Goal: Task Accomplishment & Management: Use online tool/utility

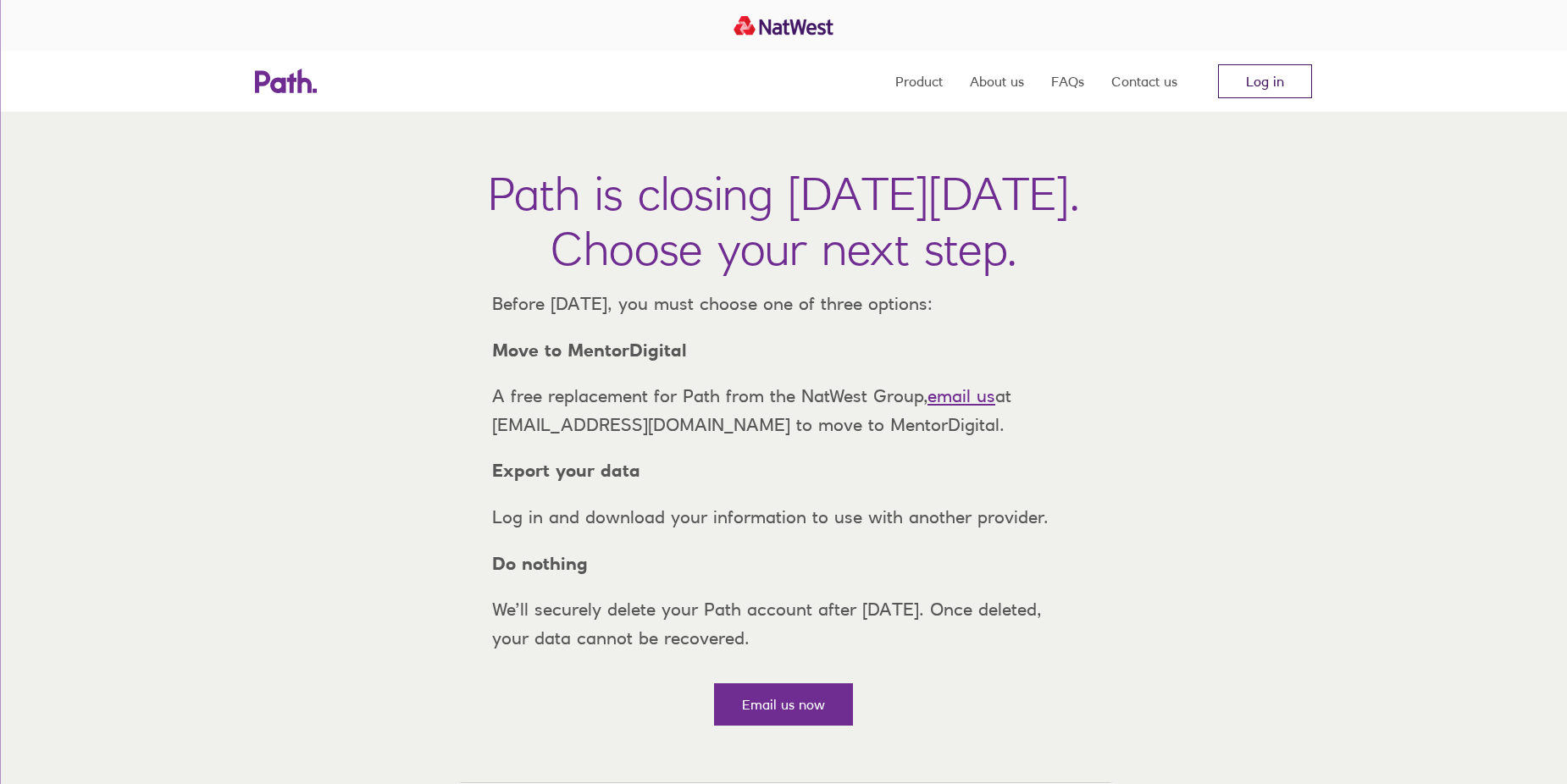
click at [1253, 80] on link "Log in" at bounding box center [1265, 81] width 94 height 34
click at [1268, 76] on link "Log in" at bounding box center [1265, 81] width 94 height 34
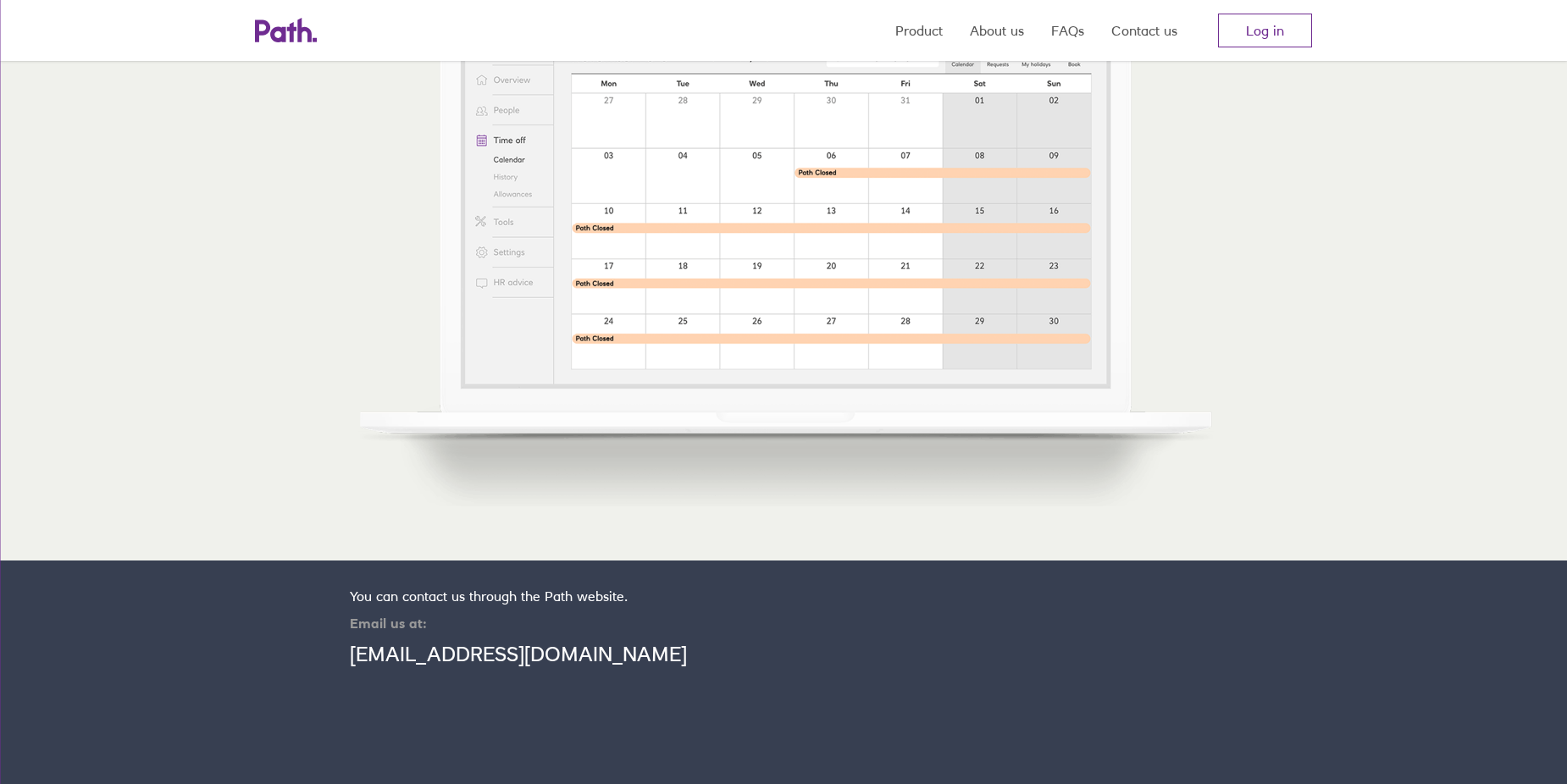
scroll to position [990, 0]
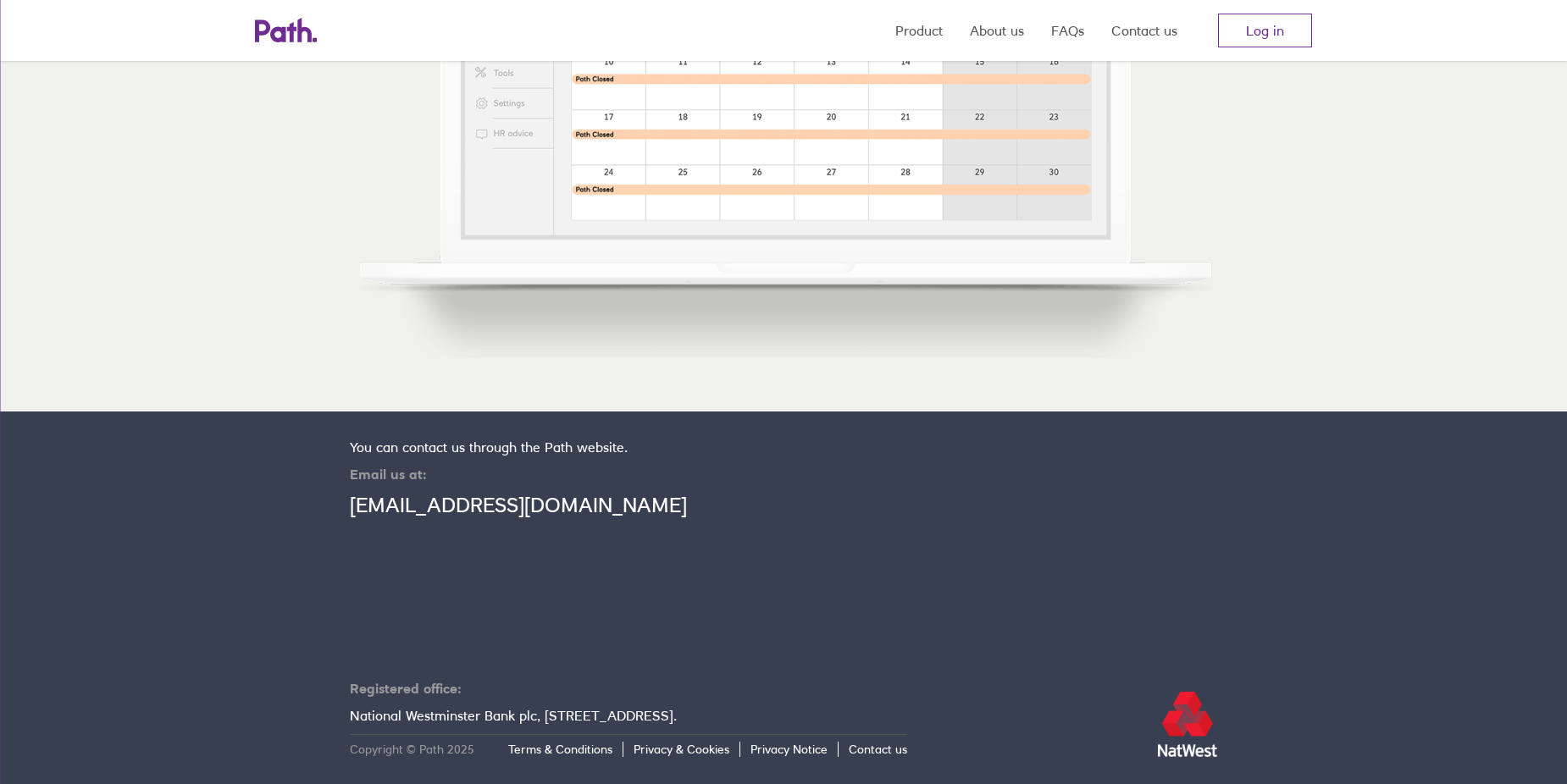
click at [488, 503] on link "support@path.co.uk" at bounding box center [518, 504] width 337 height 25
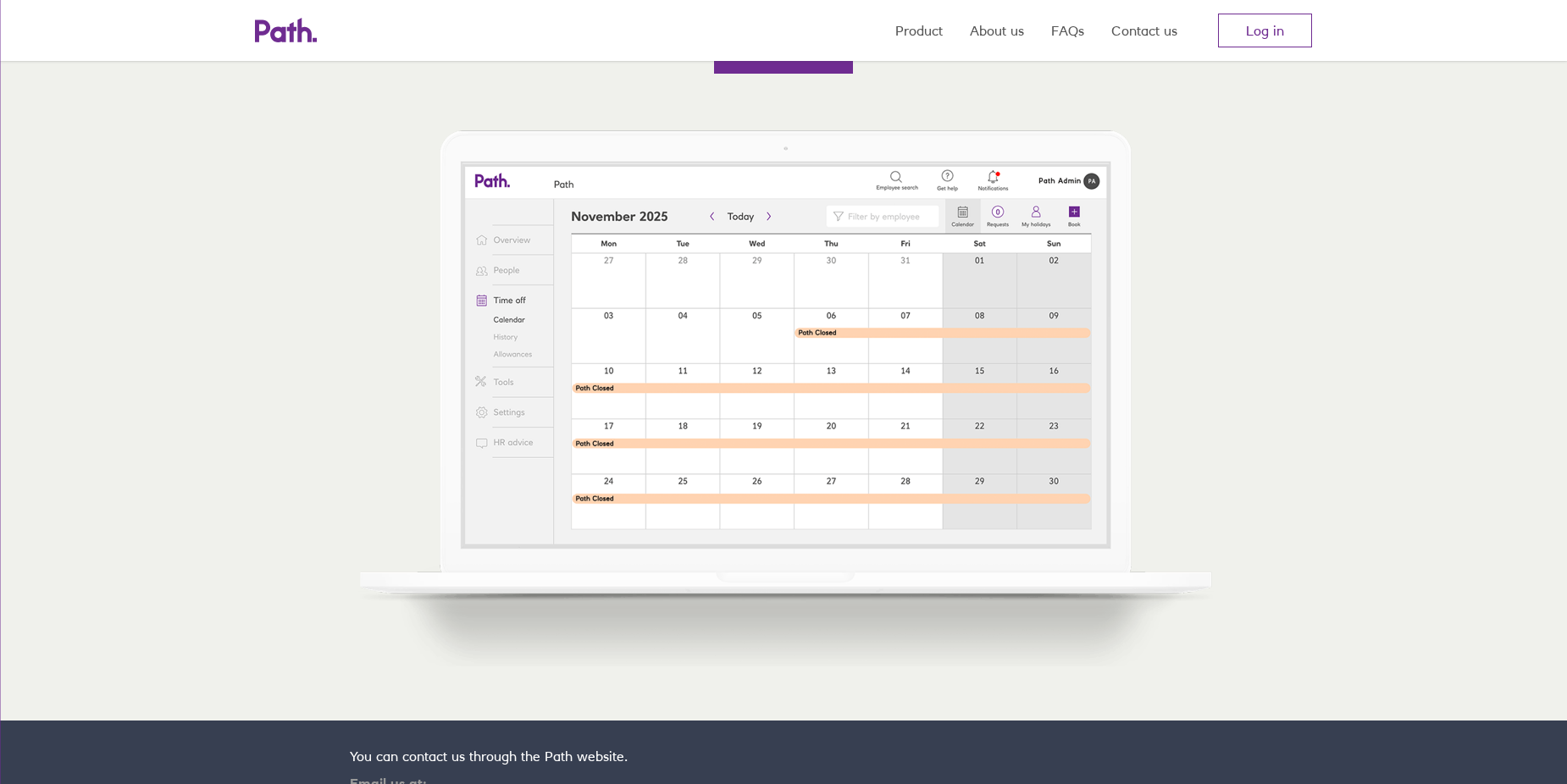
scroll to position [228, 0]
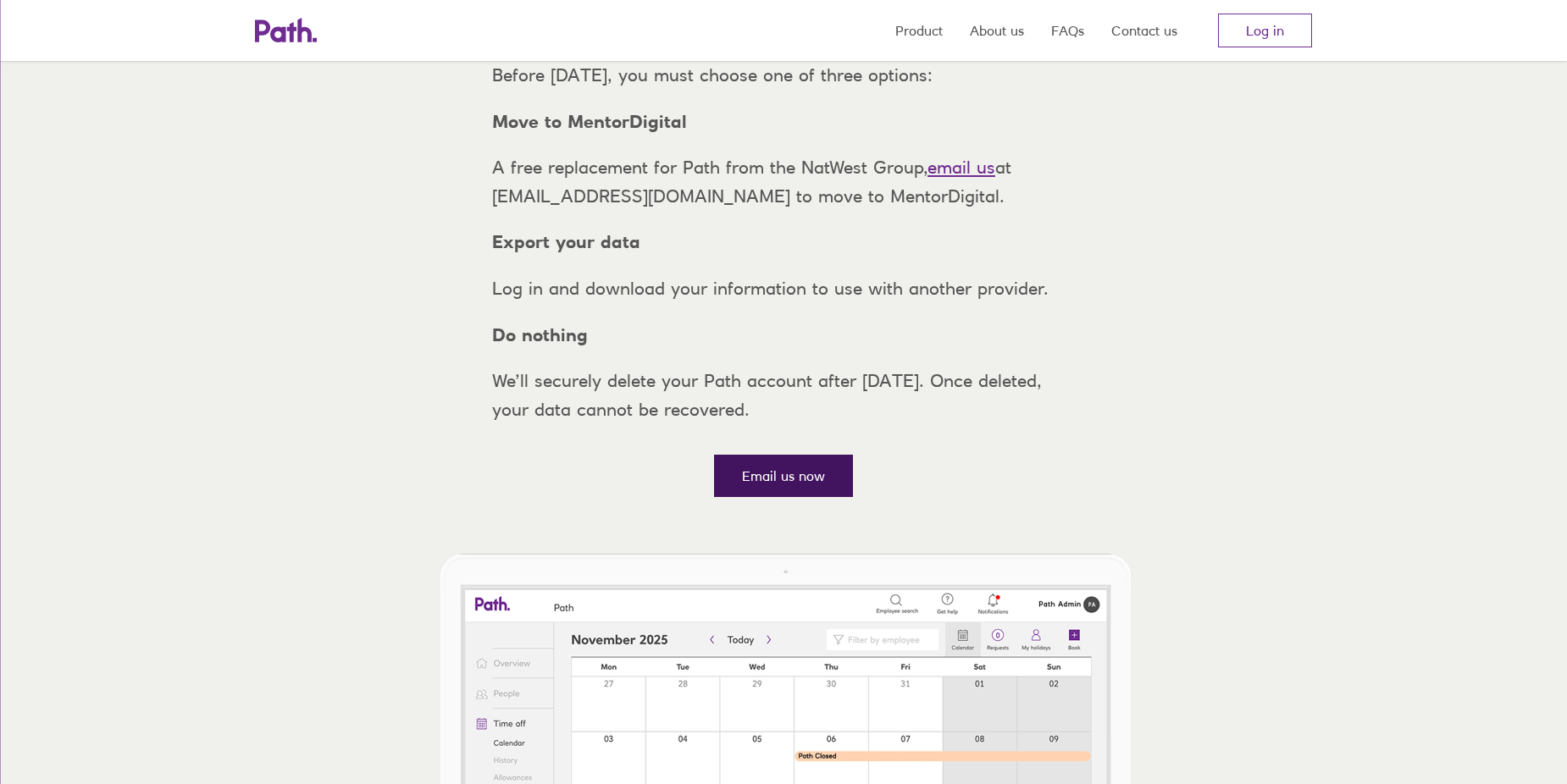
click at [785, 497] on link "Email us now" at bounding box center [784, 476] width 139 height 43
click at [963, 178] on link "email us" at bounding box center [961, 167] width 68 height 21
click at [1248, 33] on link "Log in" at bounding box center [1265, 31] width 94 height 34
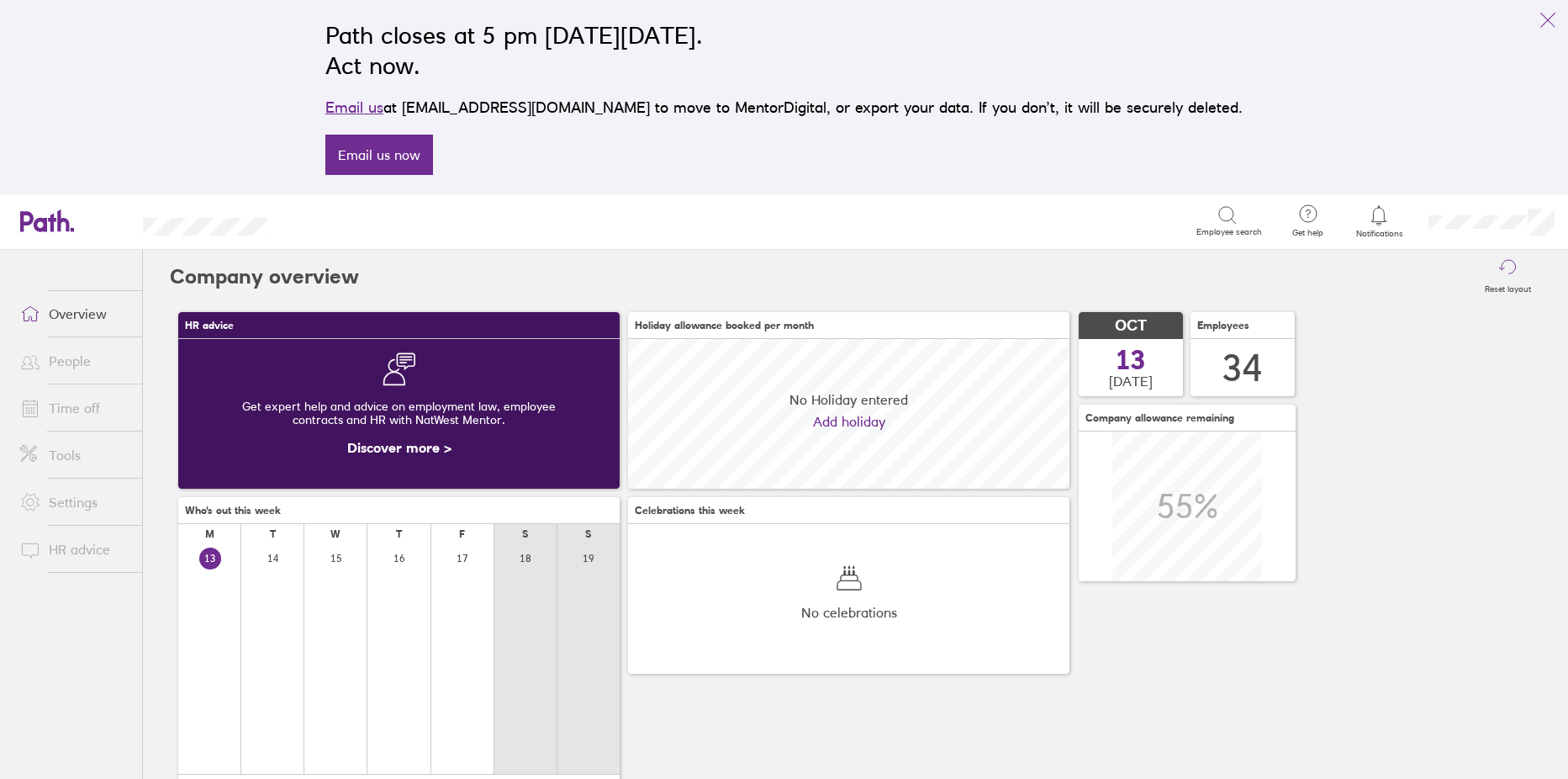
scroll to position [150, 442]
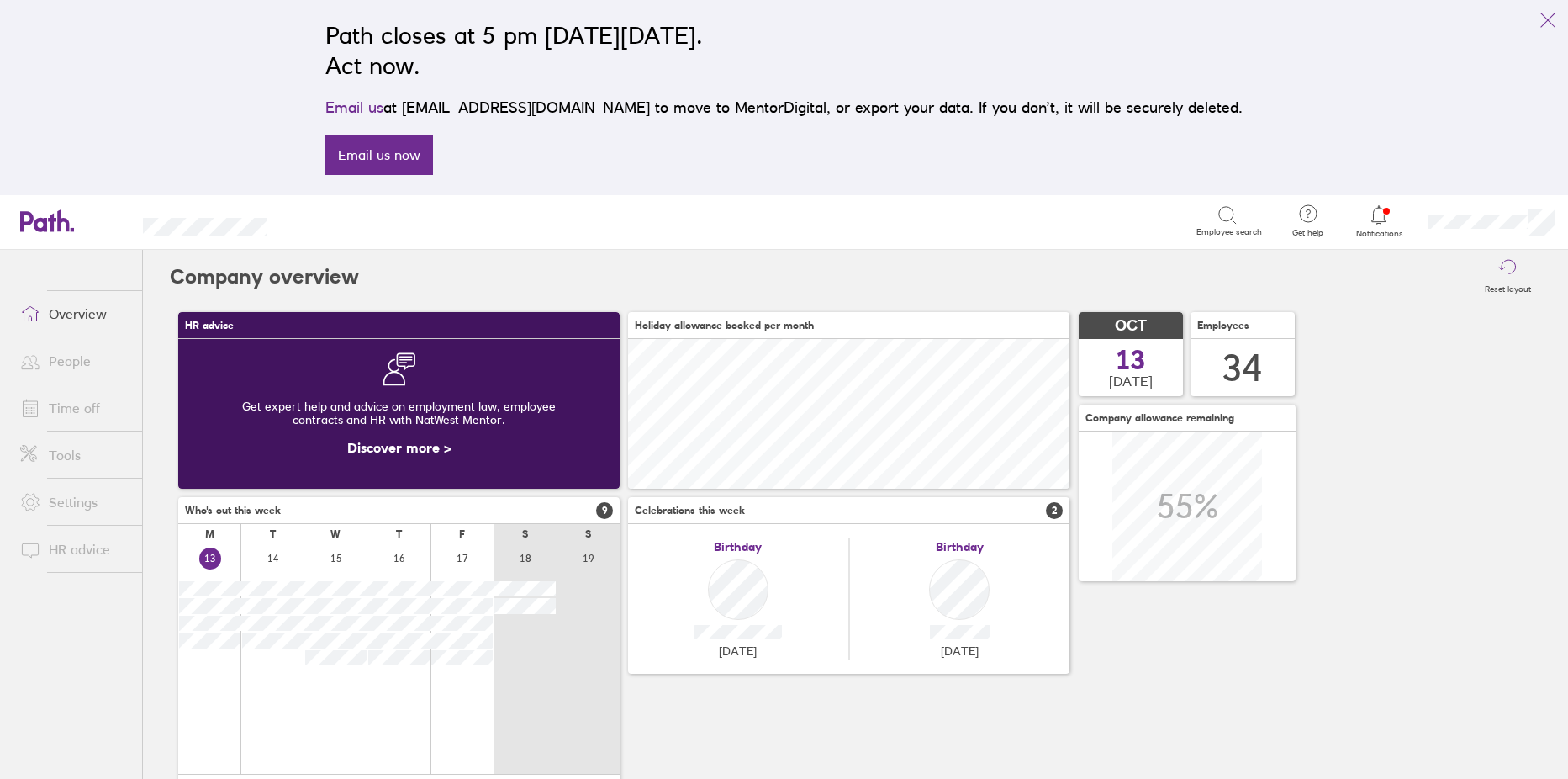
click at [60, 453] on link "Tools" at bounding box center [74, 455] width 135 height 34
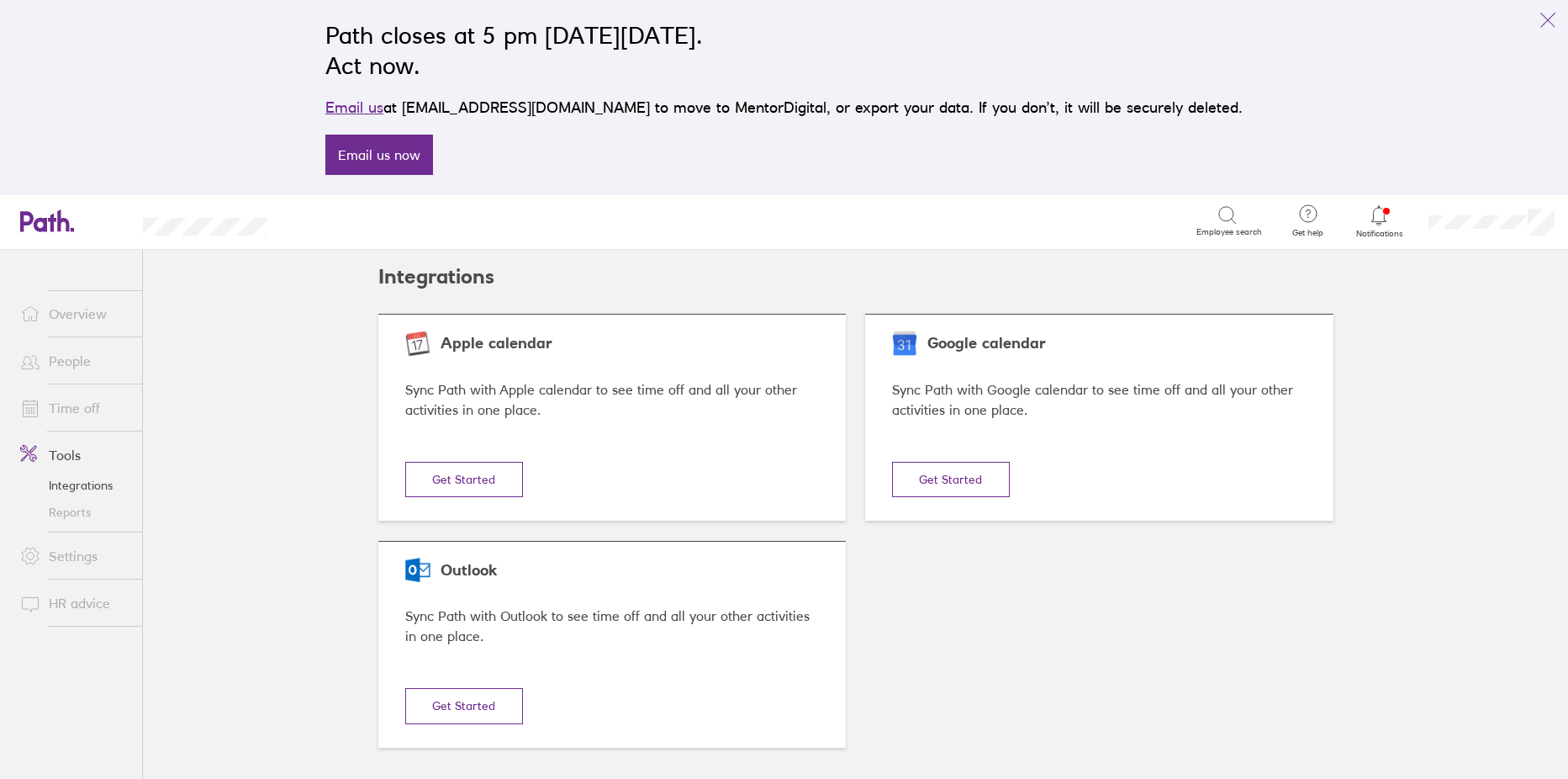
click at [62, 508] on link "Reports" at bounding box center [74, 512] width 135 height 27
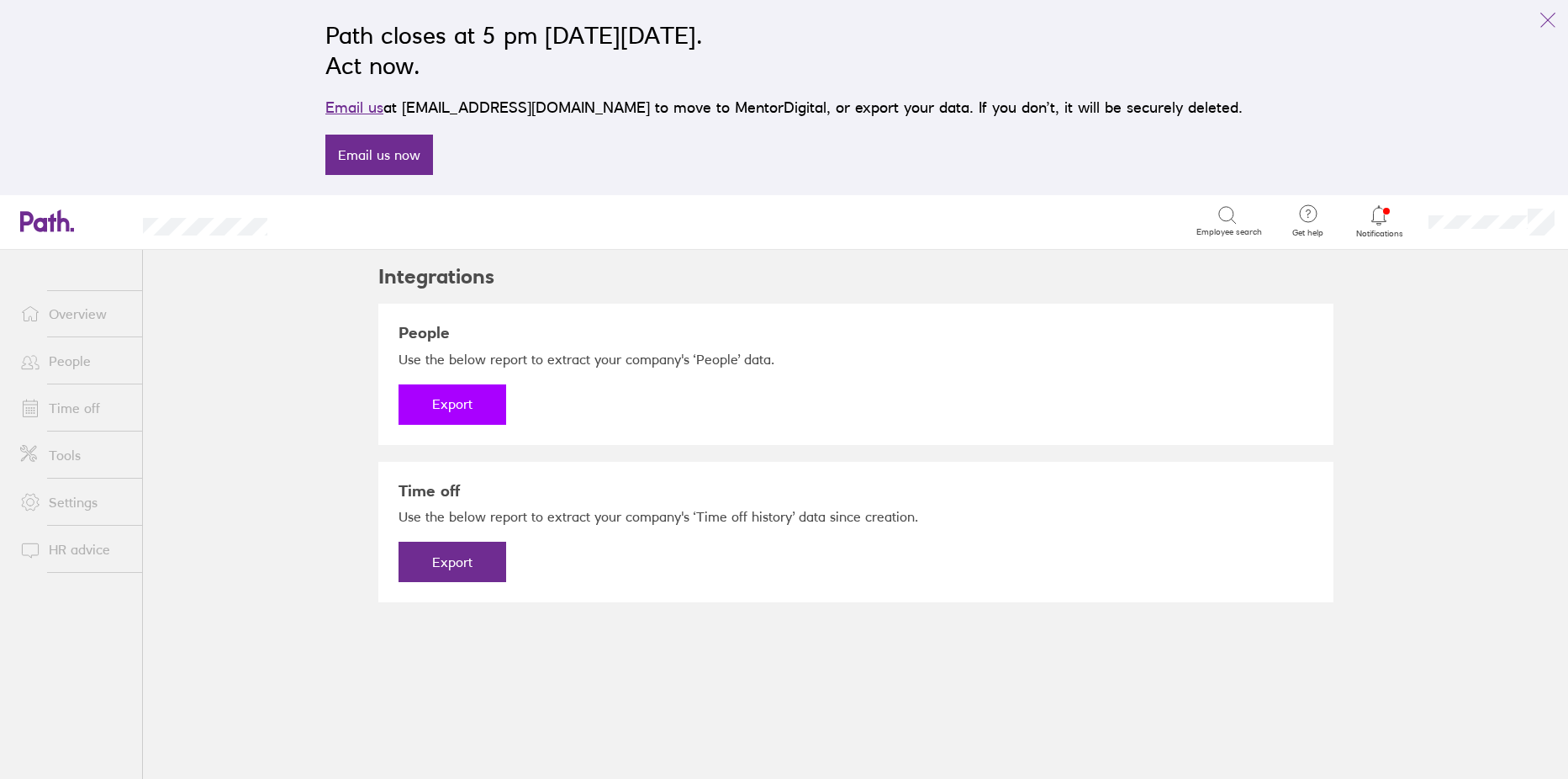
click at [464, 404] on button "Export" at bounding box center [452, 404] width 108 height 41
click at [464, 402] on link "Download" at bounding box center [452, 404] width 108 height 41
click at [449, 562] on button "Export" at bounding box center [452, 562] width 108 height 41
click at [449, 562] on link "Download" at bounding box center [452, 562] width 108 height 41
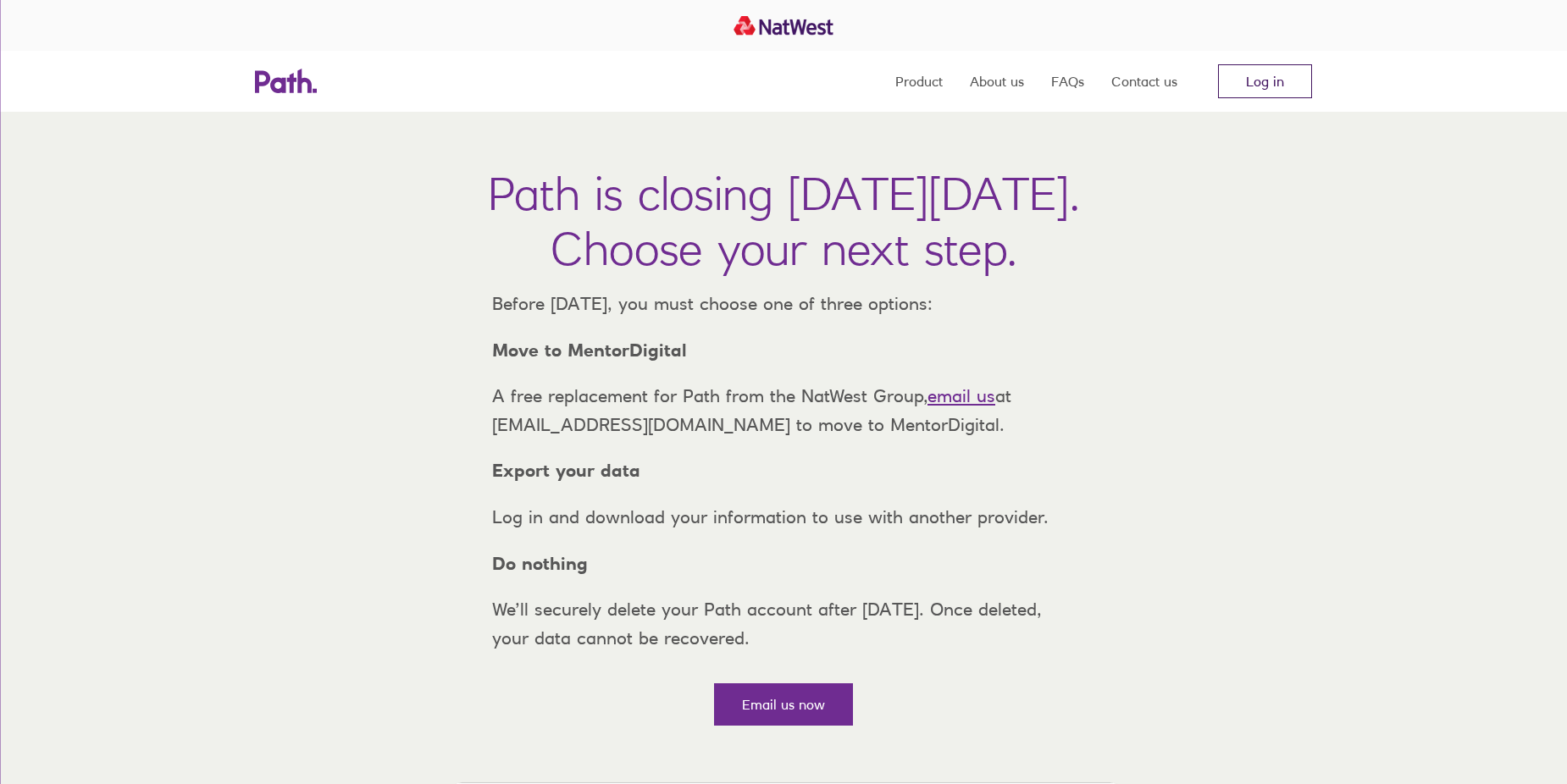
click at [1287, 75] on link "Log in" at bounding box center [1265, 81] width 94 height 34
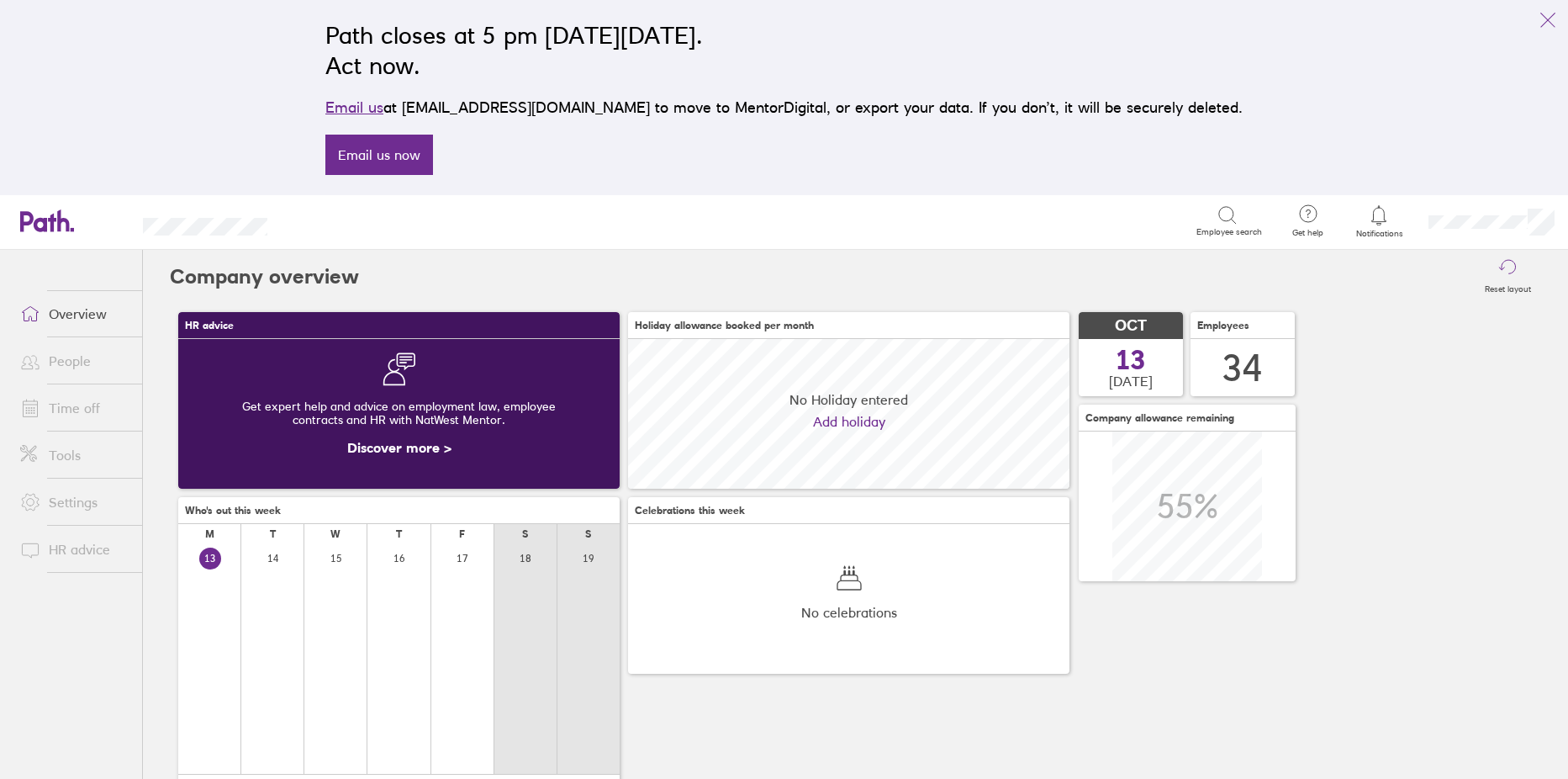
scroll to position [150, 442]
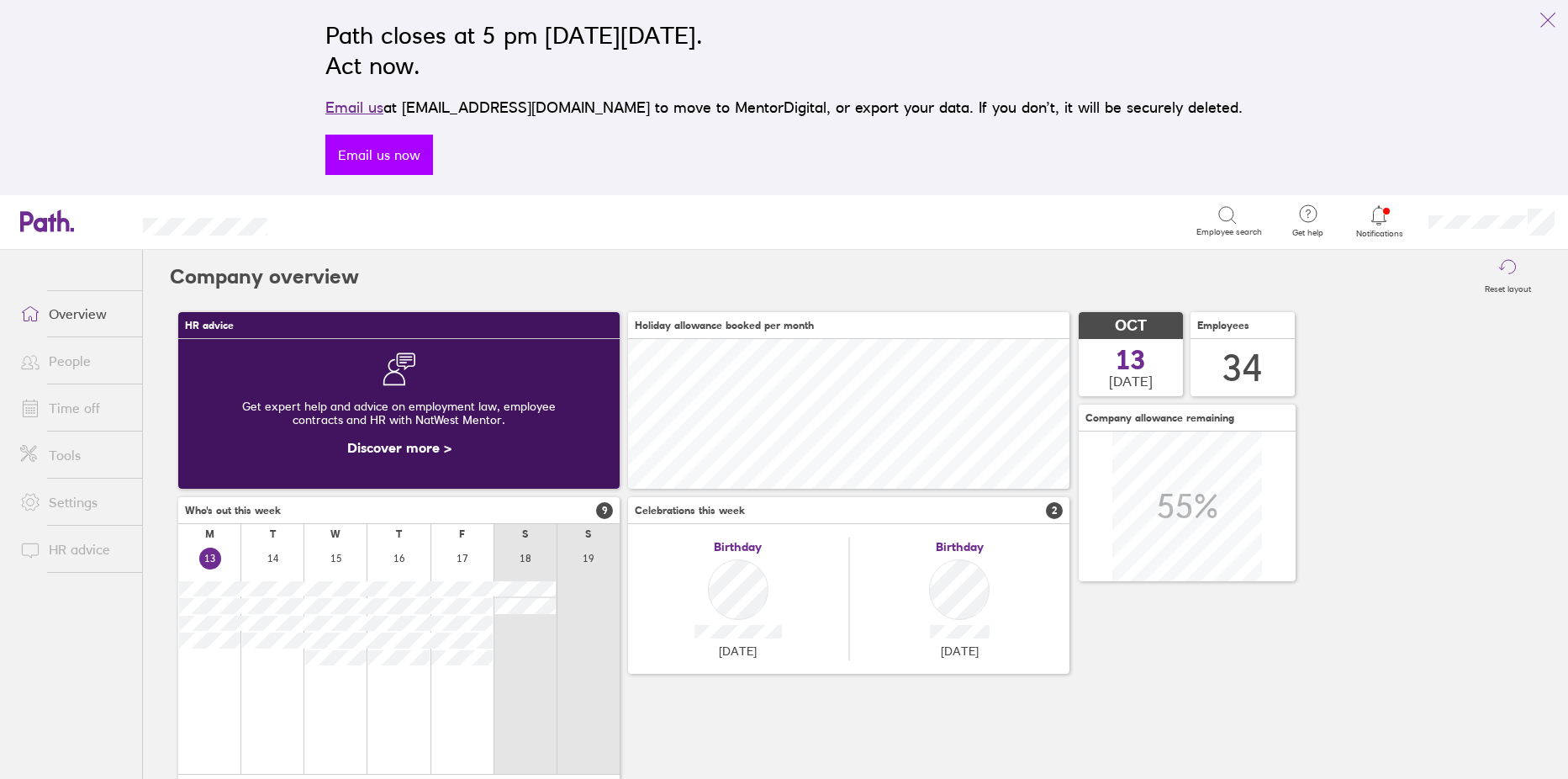
click at [433, 152] on link "Email us now" at bounding box center [379, 155] width 108 height 41
click at [430, 144] on link "Email us now" at bounding box center [379, 155] width 108 height 41
click at [383, 104] on link "Email us" at bounding box center [354, 107] width 58 height 18
click at [383, 110] on link "Email us" at bounding box center [354, 107] width 58 height 18
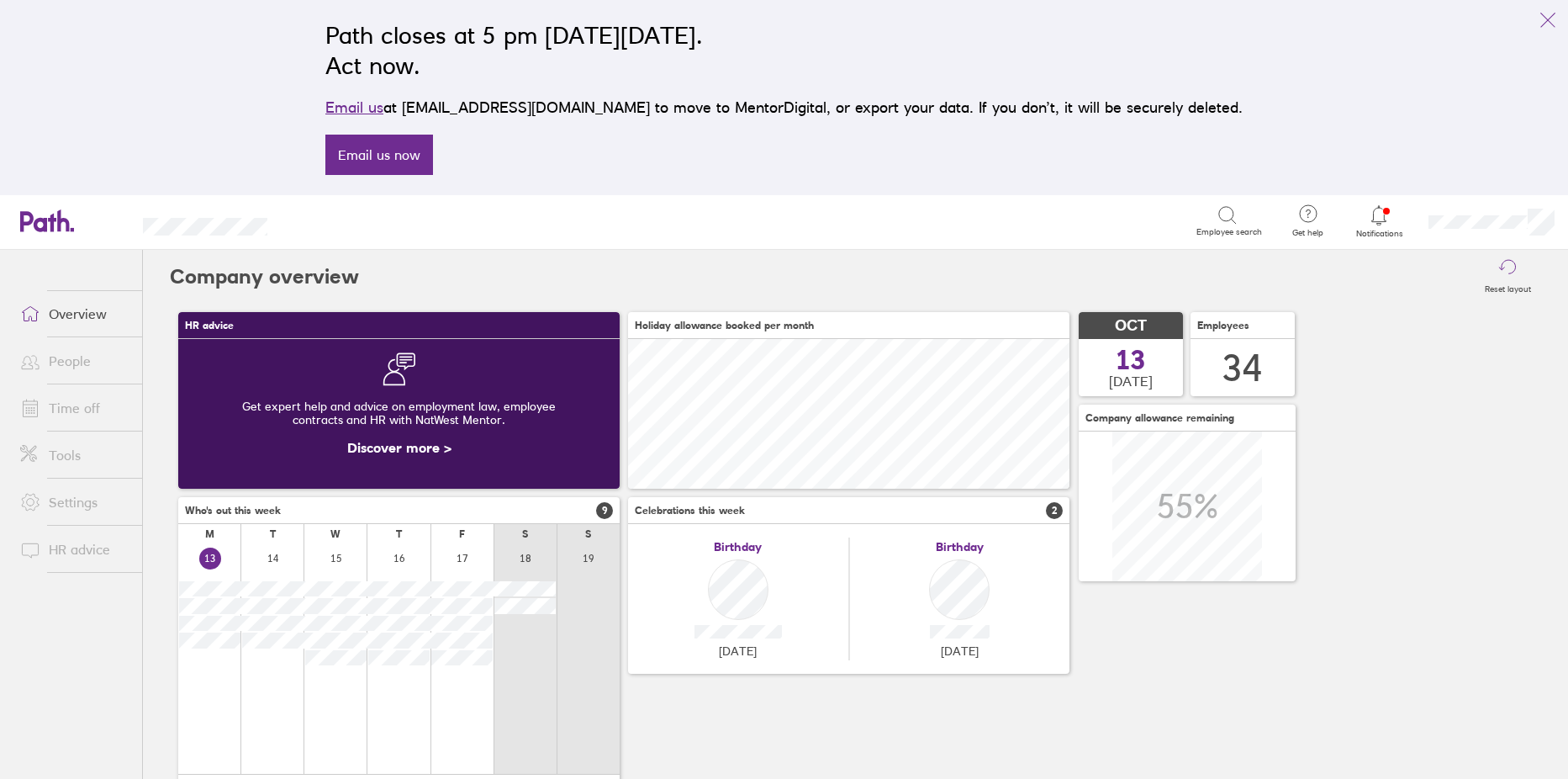
click at [66, 455] on link "Tools" at bounding box center [74, 455] width 135 height 34
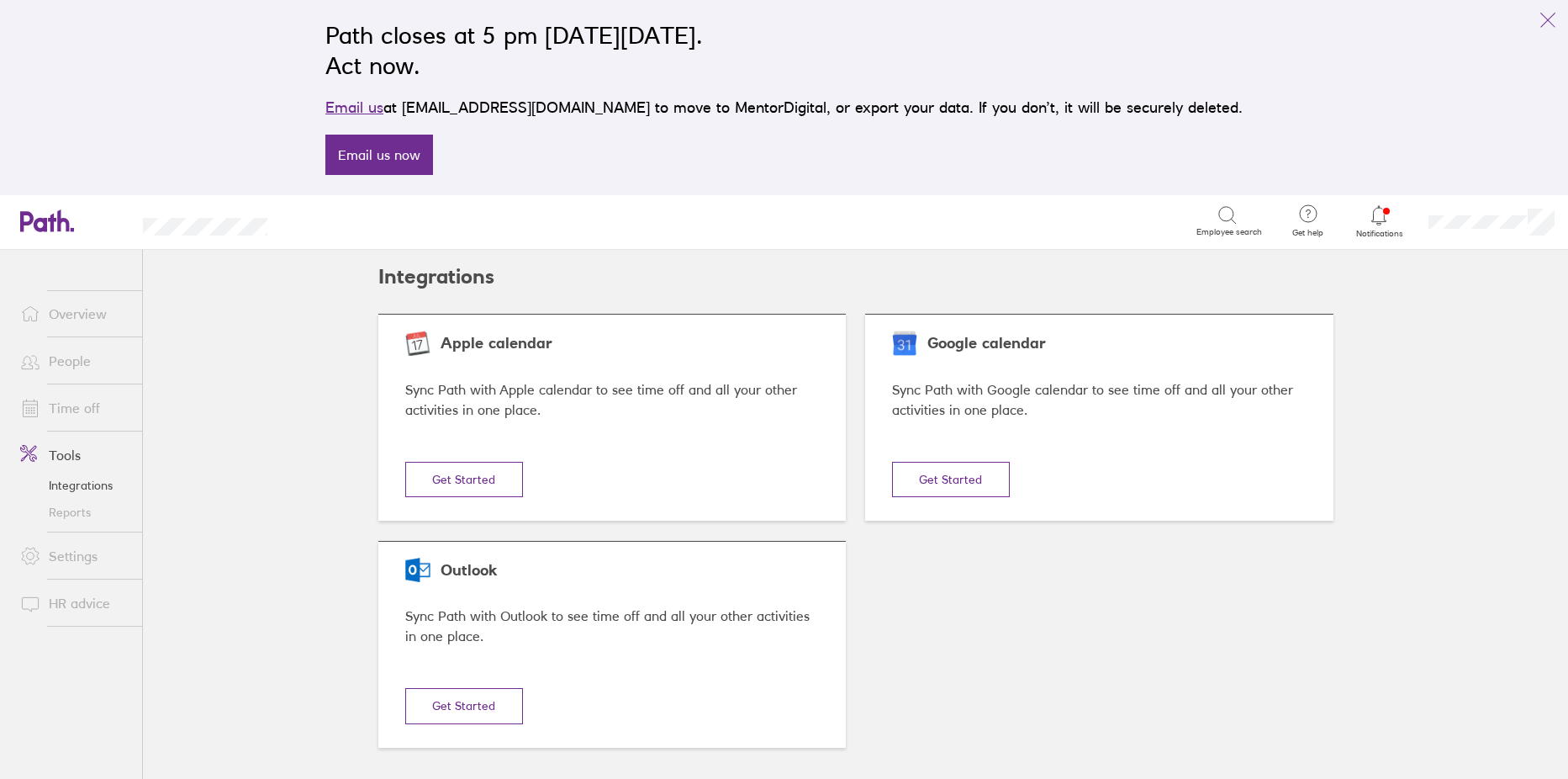
click at [71, 515] on link "Reports" at bounding box center [74, 512] width 135 height 27
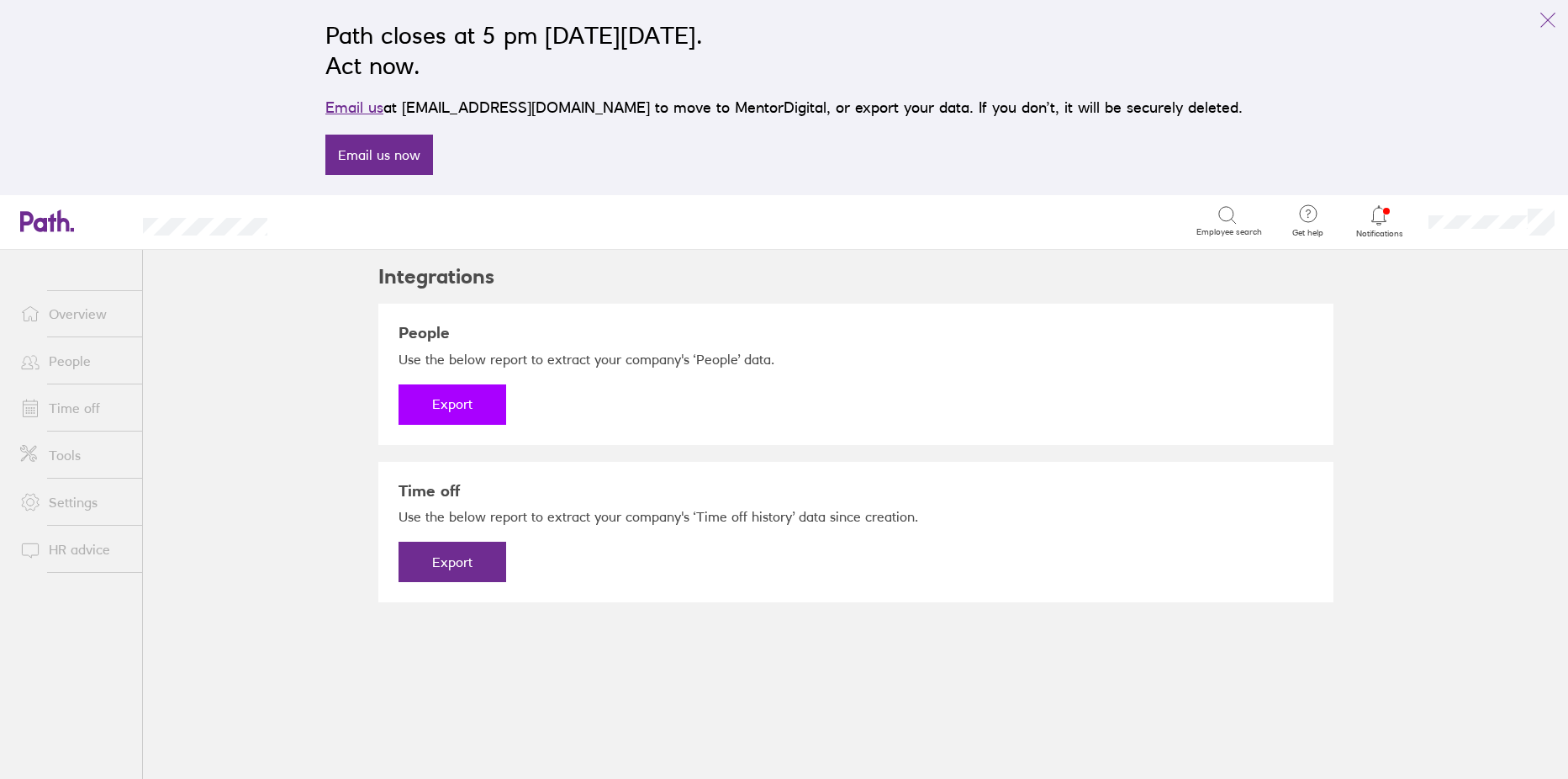
click at [455, 404] on button "Export" at bounding box center [452, 404] width 108 height 41
click at [460, 398] on link "Download" at bounding box center [452, 404] width 108 height 41
click at [454, 564] on button "Export" at bounding box center [452, 562] width 108 height 41
click at [449, 564] on link "Download" at bounding box center [452, 562] width 108 height 41
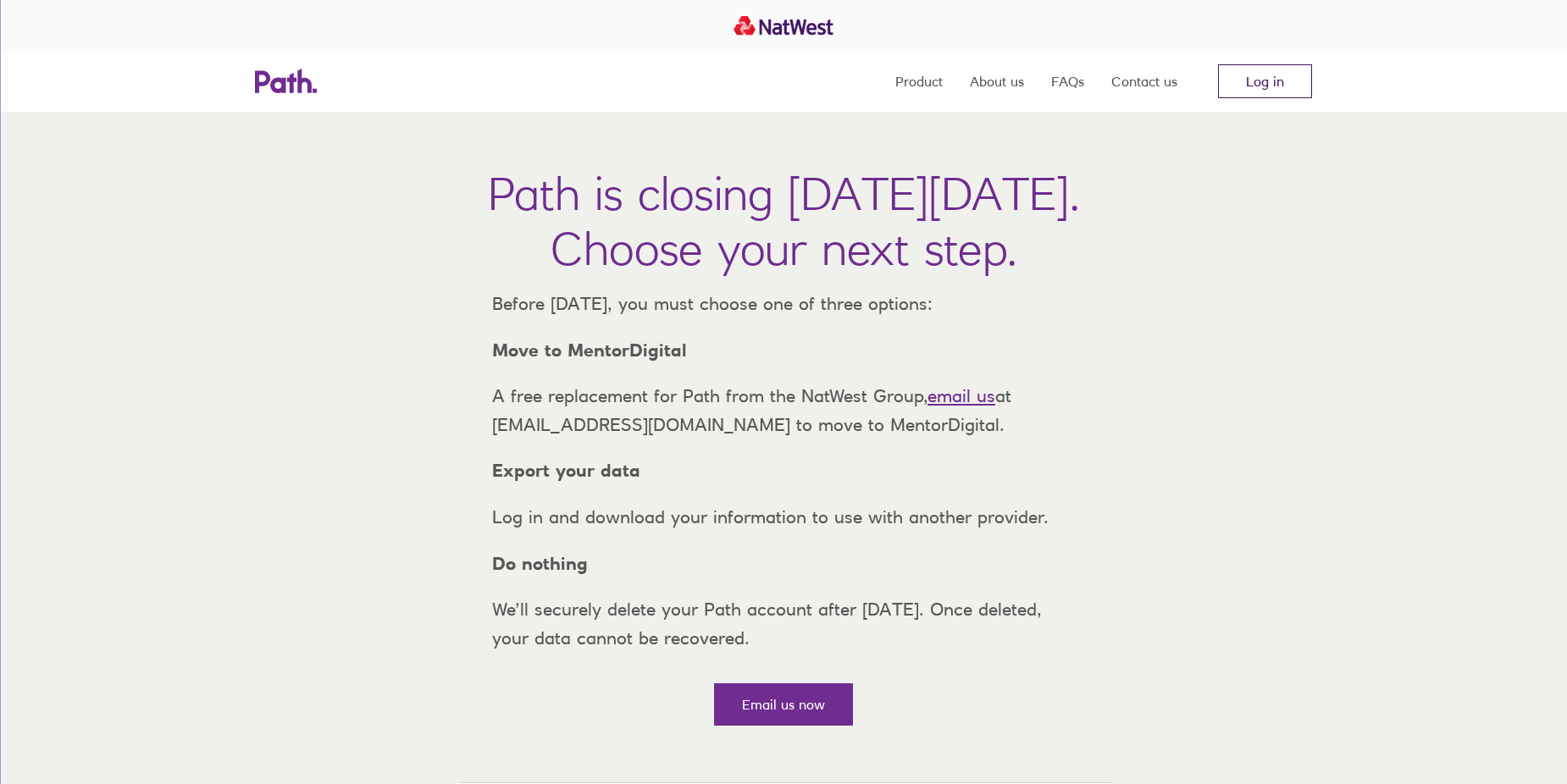
click at [1257, 87] on link "Log in" at bounding box center [1265, 81] width 94 height 34
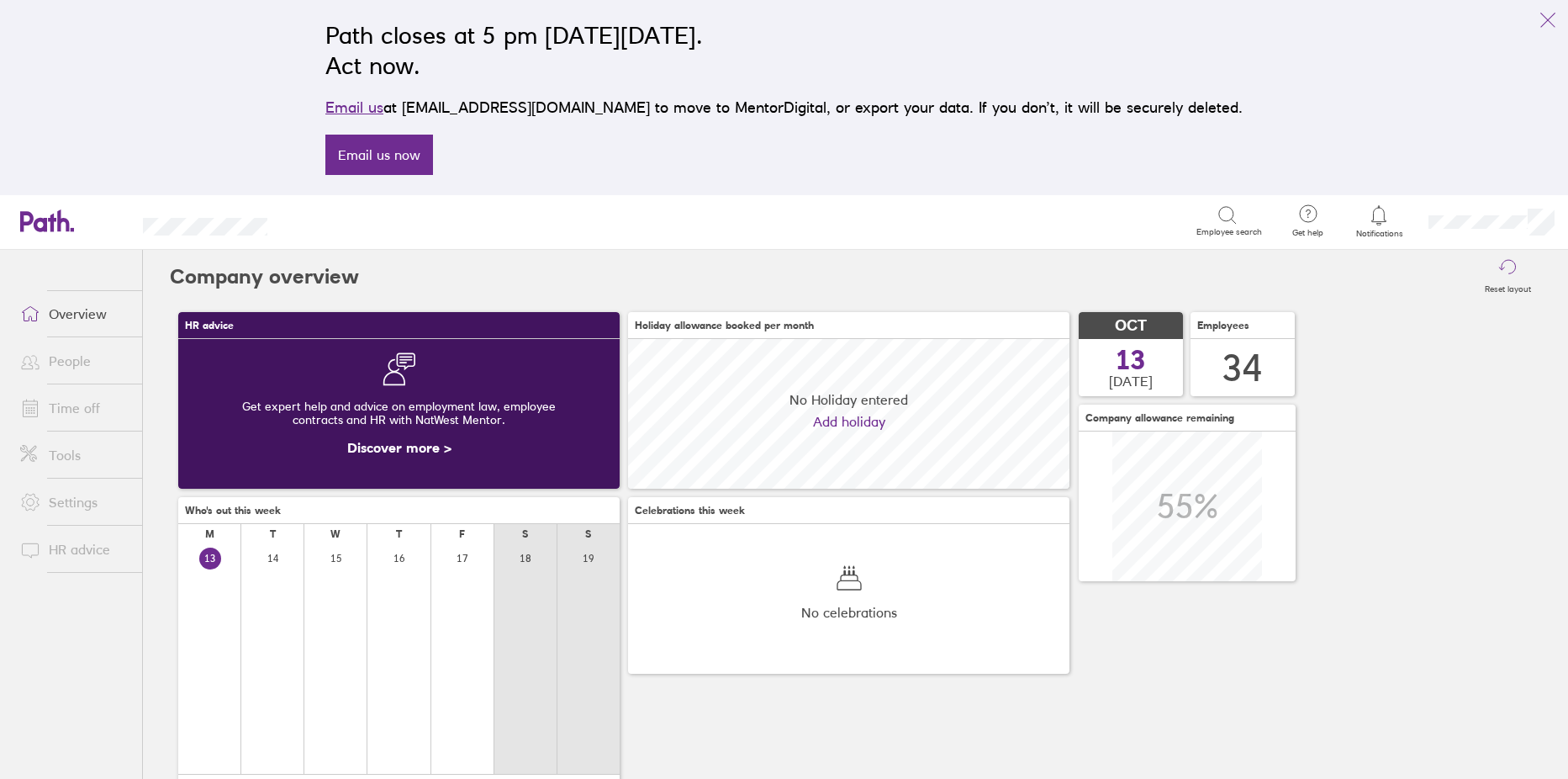
scroll to position [150, 442]
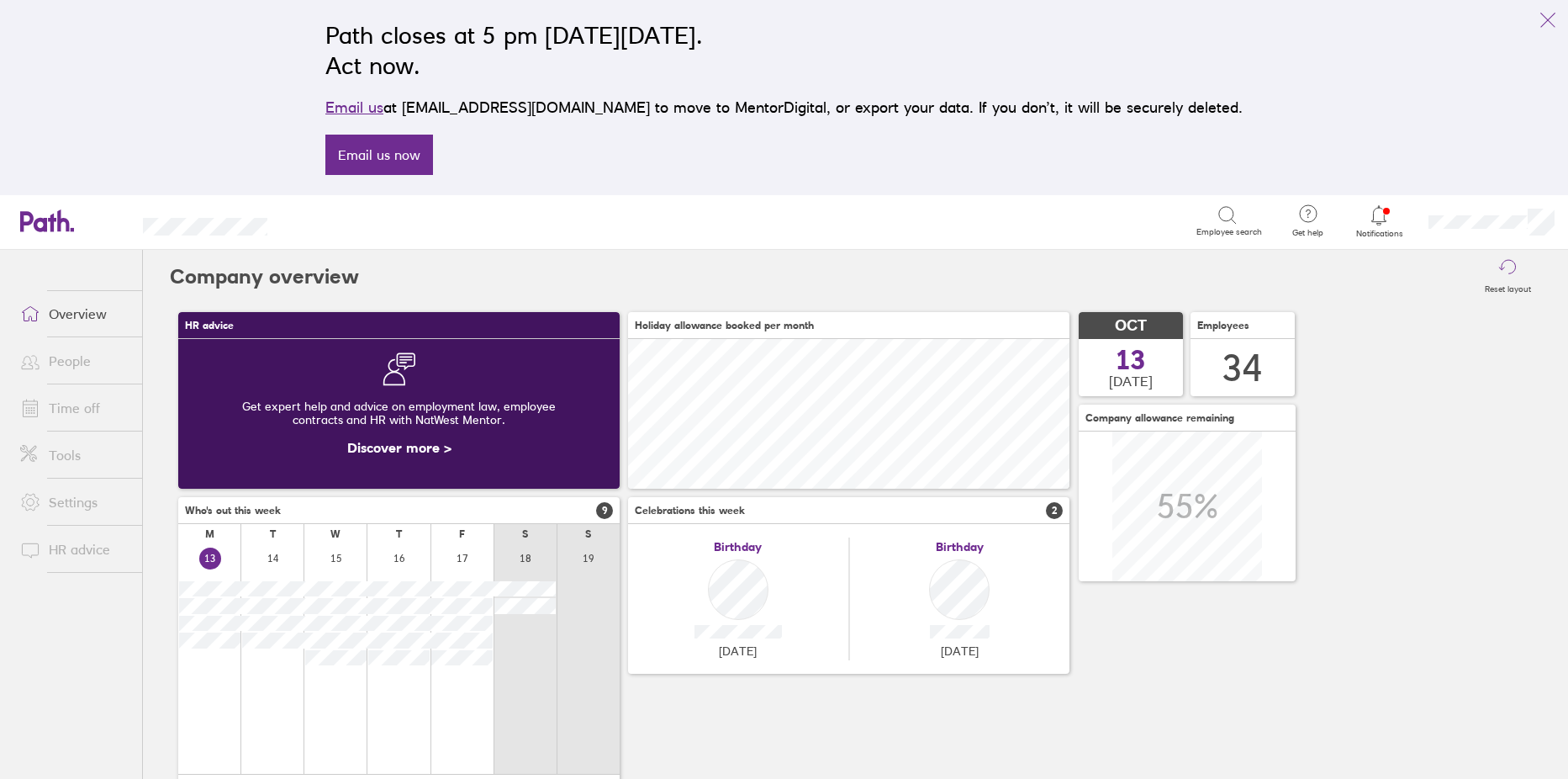
click at [1381, 215] on icon at bounding box center [1379, 216] width 20 height 20
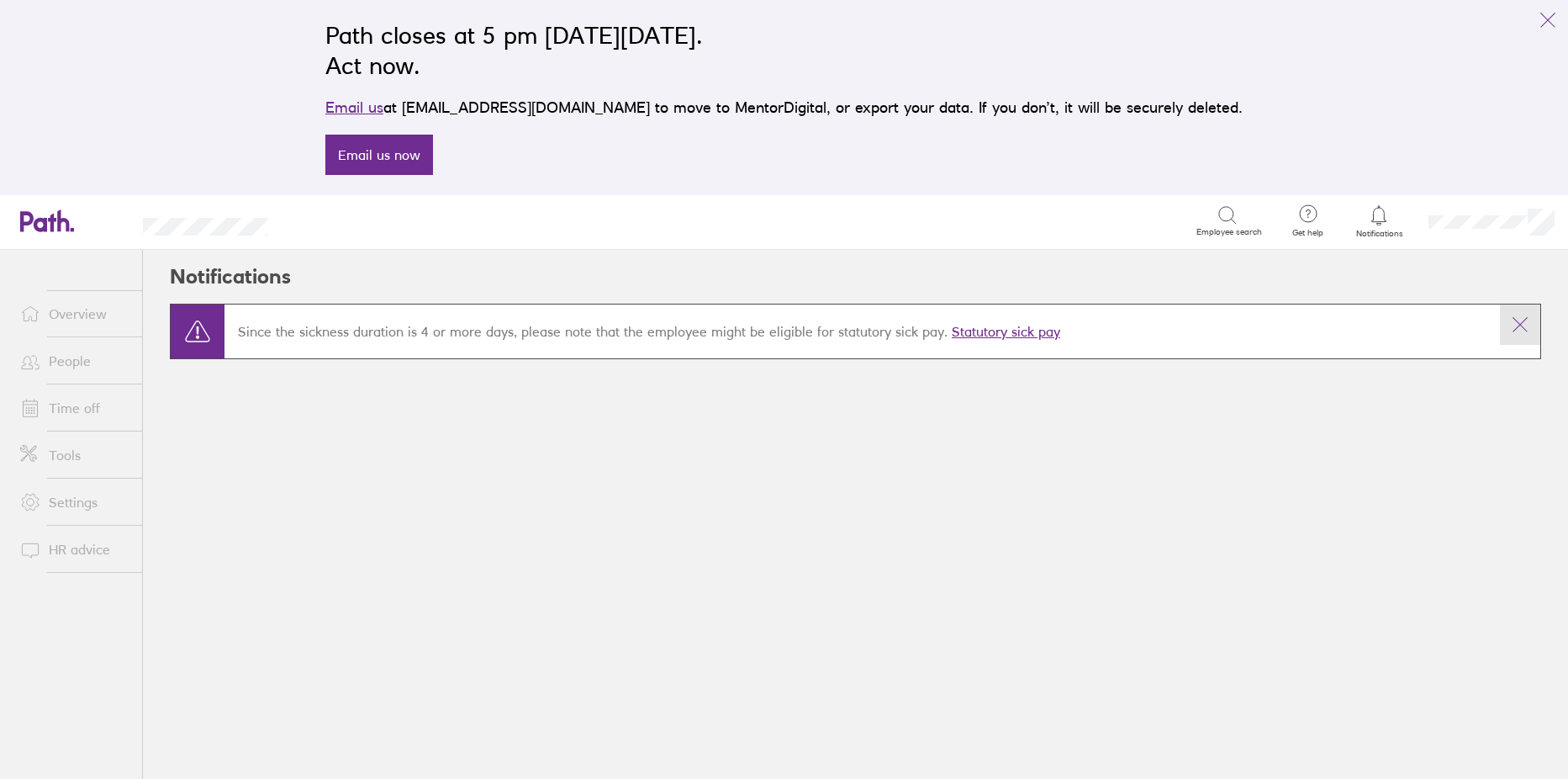
click at [1519, 321] on icon at bounding box center [1520, 325] width 20 height 20
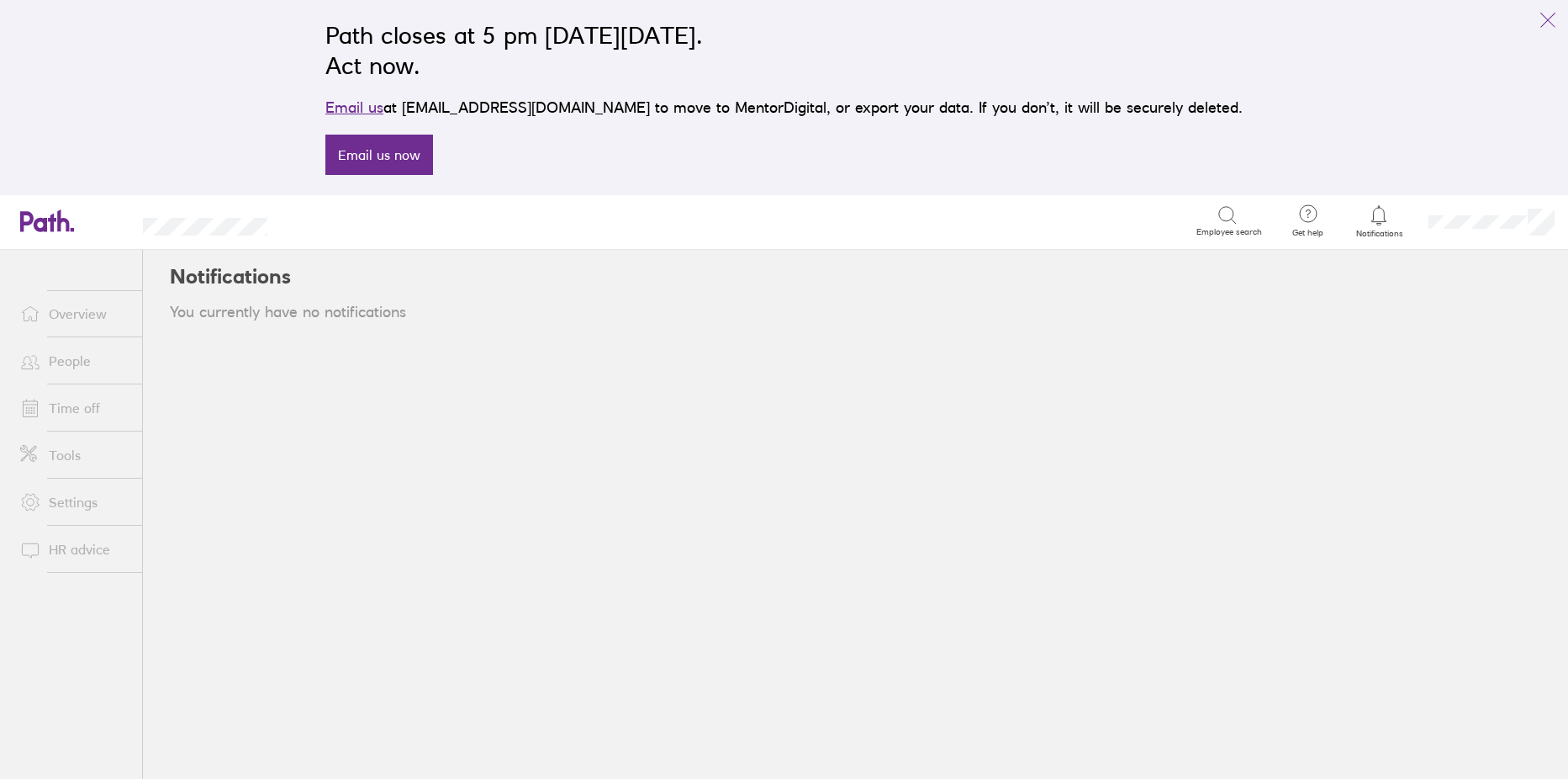
click at [65, 312] on link "Overview" at bounding box center [74, 313] width 135 height 34
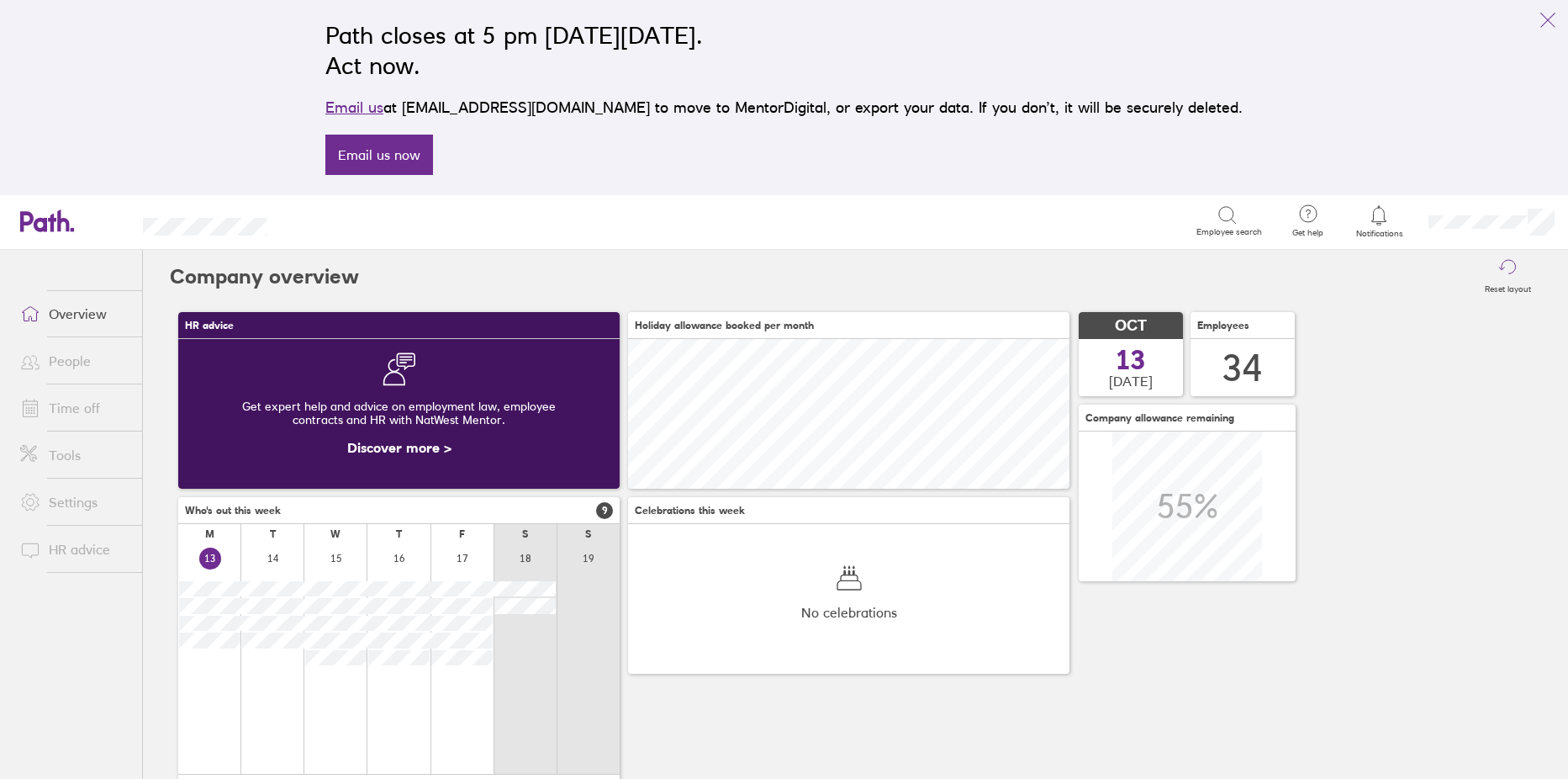
scroll to position [150, 442]
click at [58, 449] on link "Tools" at bounding box center [74, 455] width 135 height 34
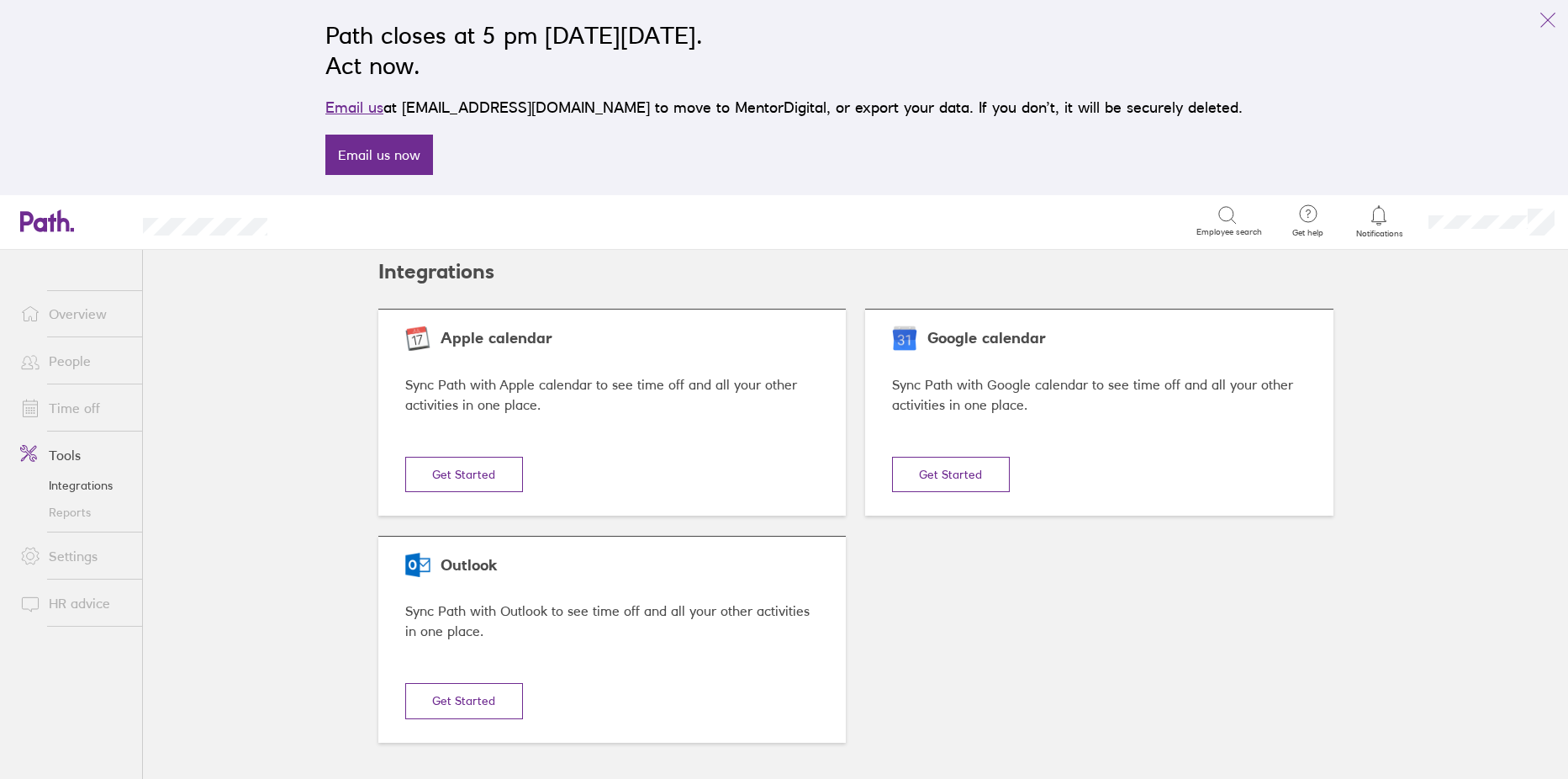
scroll to position [6, 0]
click at [101, 555] on link "Settings" at bounding box center [74, 556] width 135 height 34
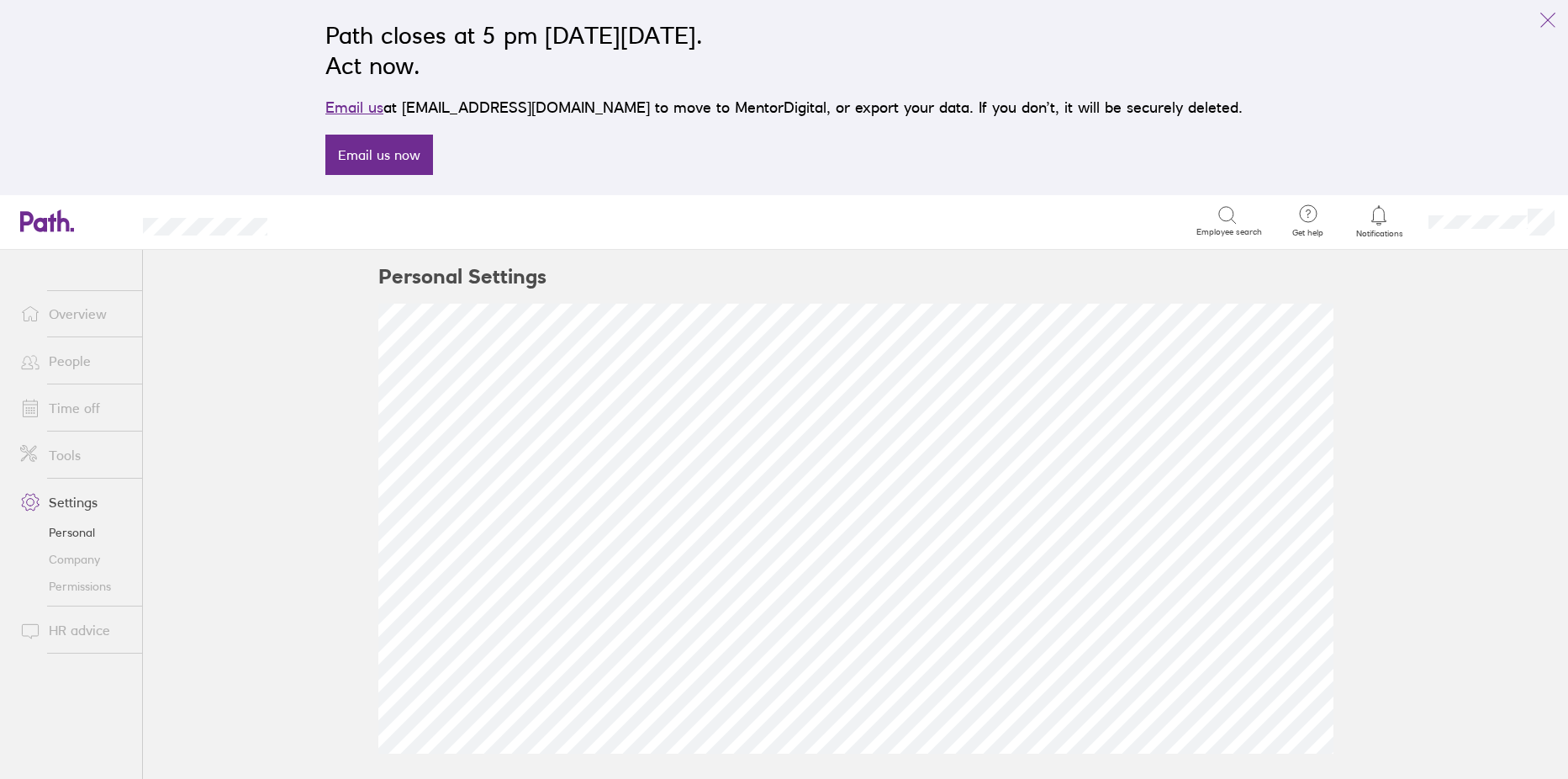
click at [76, 315] on link "Overview" at bounding box center [74, 313] width 135 height 34
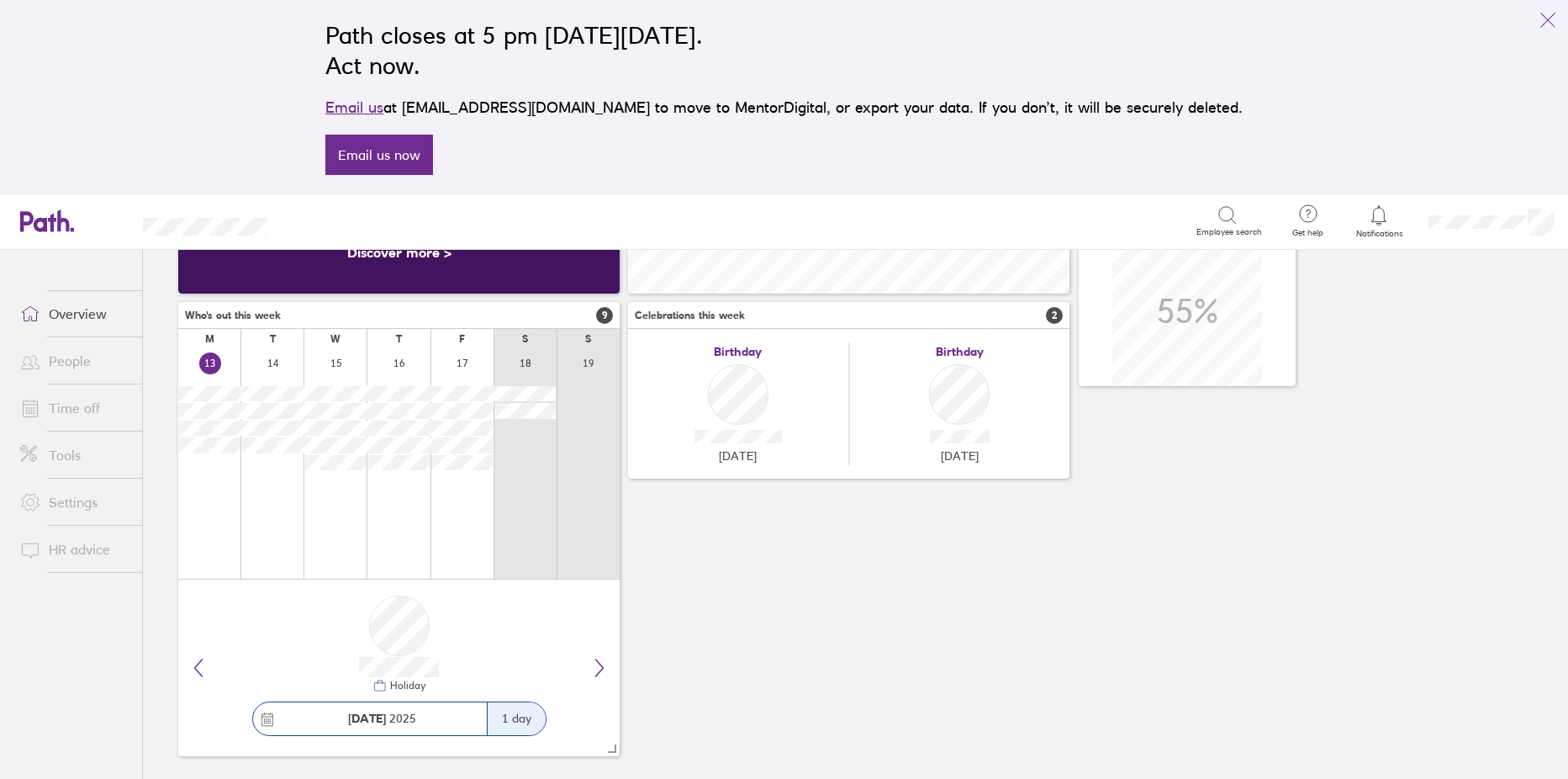
scroll to position [208, 0]
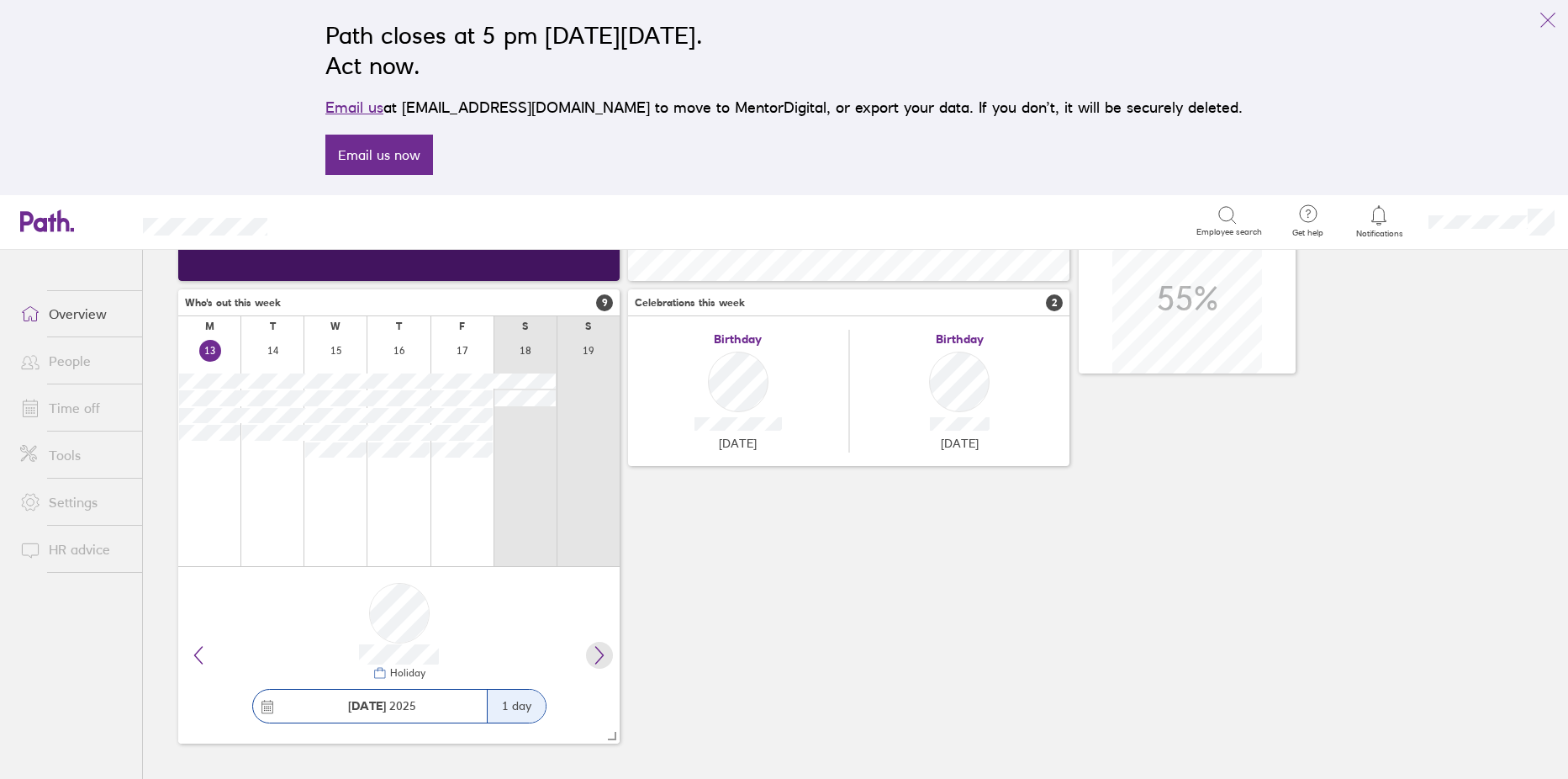
click at [602, 653] on icon at bounding box center [600, 655] width 8 height 17
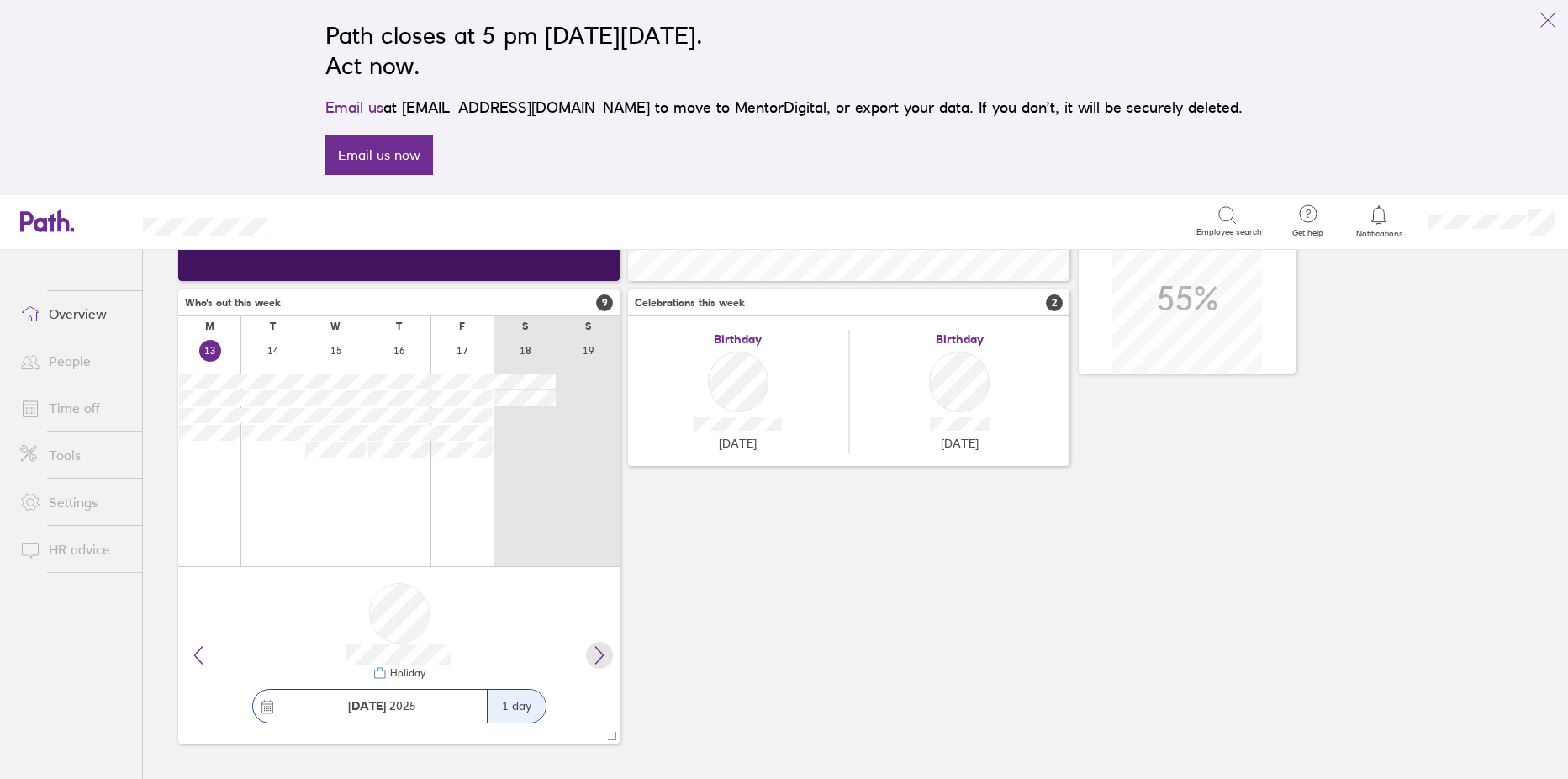
click at [602, 653] on icon at bounding box center [600, 655] width 8 height 17
click at [587, 652] on button at bounding box center [600, 655] width 27 height 27
click at [1553, 17] on icon "link" at bounding box center [1548, 20] width 20 height 20
